Goal: Navigation & Orientation: Find specific page/section

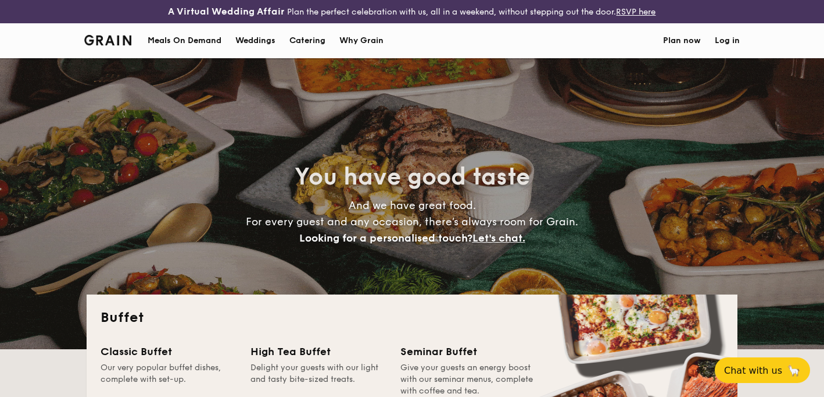
select select
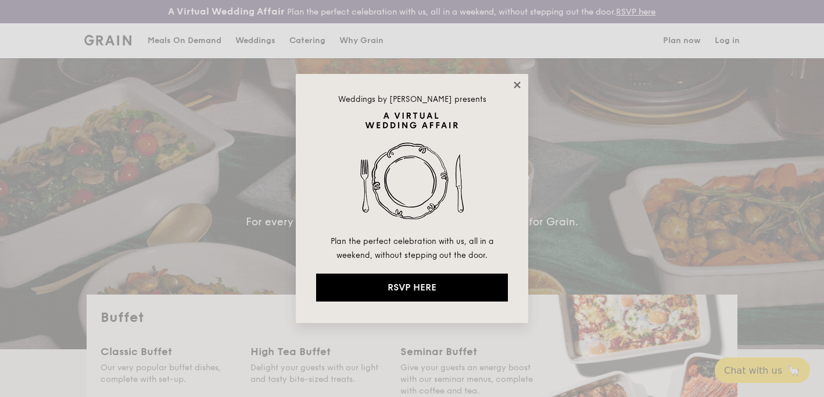
click at [520, 81] on icon at bounding box center [517, 84] width 6 height 6
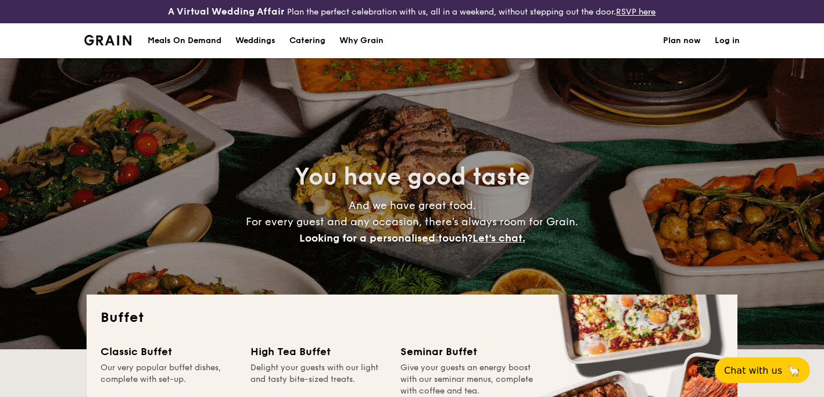
click at [304, 44] on h1 "Catering" at bounding box center [308, 40] width 36 height 35
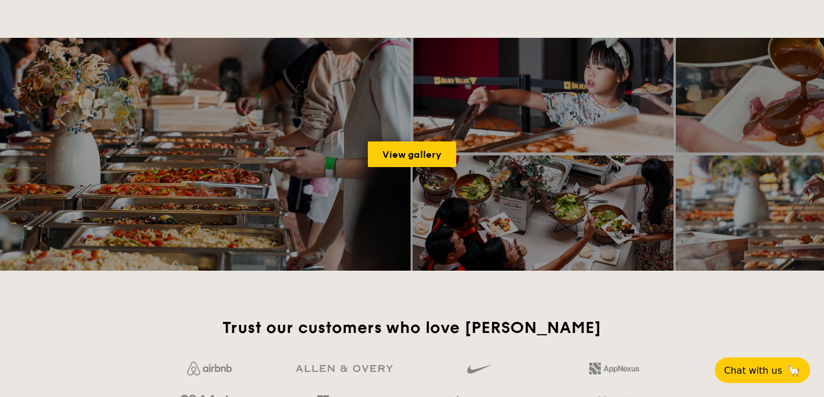
scroll to position [1613, 0]
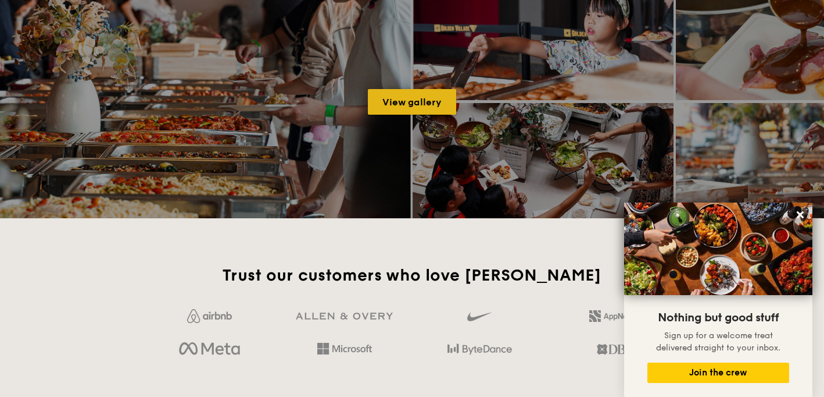
click at [399, 105] on link "View gallery" at bounding box center [412, 102] width 88 height 26
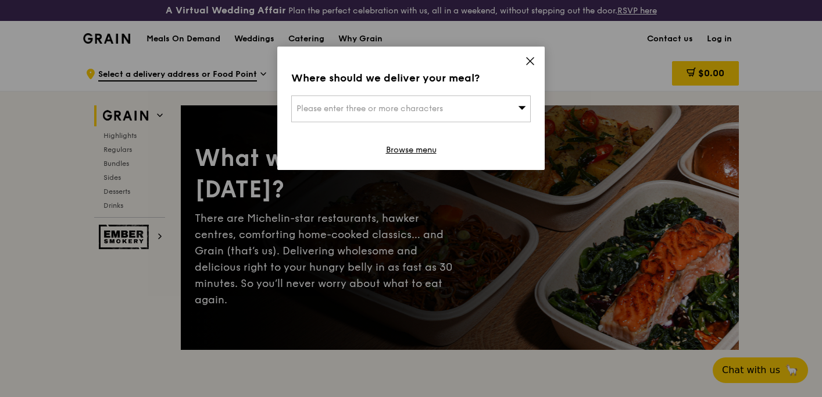
click at [524, 58] on div "Where should we deliver your meal? Please enter three or more characters Browse…" at bounding box center [410, 108] width 267 height 123
click at [529, 58] on icon at bounding box center [530, 61] width 10 height 10
